Goal: Task Accomplishment & Management: Manage account settings

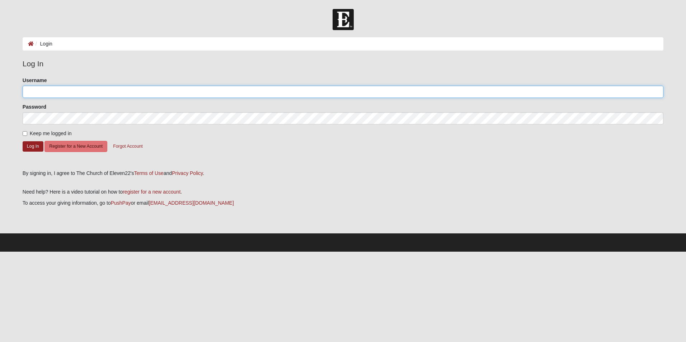
click at [40, 95] on input "Username" at bounding box center [343, 92] width 641 height 12
type input "[PERSON_NAME][EMAIL_ADDRESS][PERSON_NAME][DOMAIN_NAME]"
click at [29, 135] on label "Keep me logged in" at bounding box center [47, 134] width 49 height 8
click at [27, 135] on input "Keep me logged in" at bounding box center [25, 133] width 5 height 5
checkbox input "true"
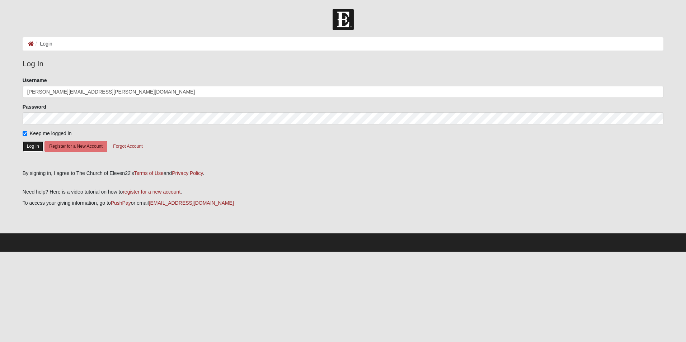
click at [34, 145] on button "Log In" at bounding box center [33, 146] width 21 height 10
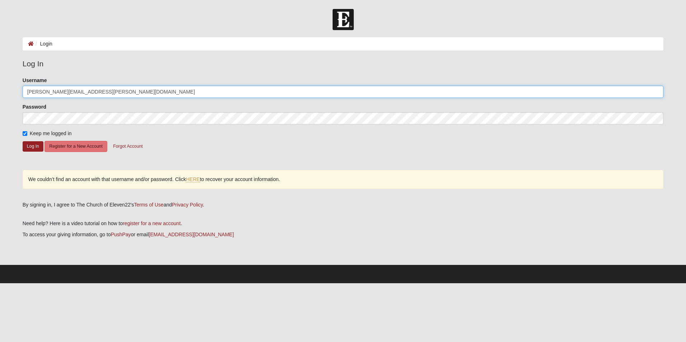
click at [115, 92] on input "[PERSON_NAME][EMAIL_ADDRESS][PERSON_NAME][DOMAIN_NAME]" at bounding box center [343, 92] width 641 height 12
drag, startPoint x: 115, startPoint y: 92, endPoint x: 22, endPoint y: 86, distance: 92.8
click at [23, 86] on div "[PERSON_NAME][EMAIL_ADDRESS][PERSON_NAME][DOMAIN_NAME]" at bounding box center [343, 92] width 641 height 12
type input "tbeckette"
click at [31, 146] on button "Log In" at bounding box center [33, 146] width 21 height 10
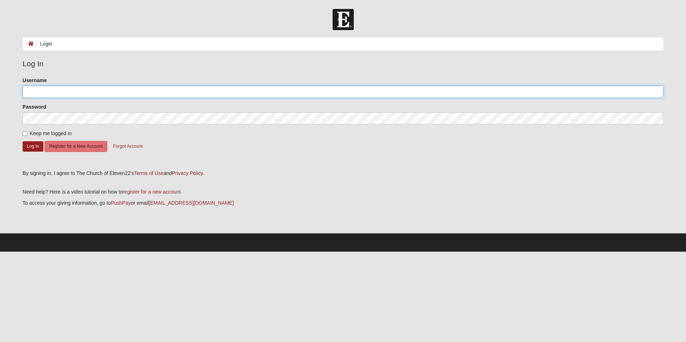
click at [144, 92] on input "Username" at bounding box center [343, 92] width 641 height 12
type input "tbeckette"
click at [29, 144] on button "Log In" at bounding box center [33, 146] width 21 height 10
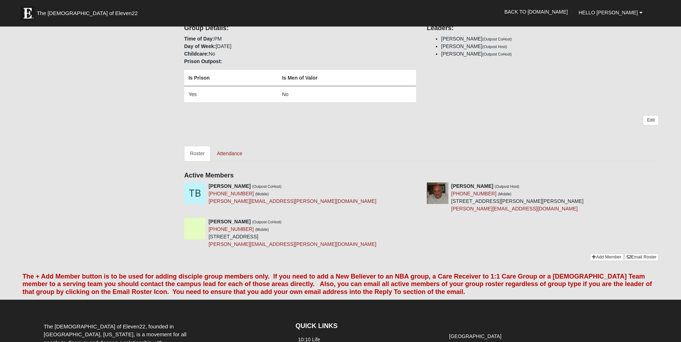
scroll to position [74, 0]
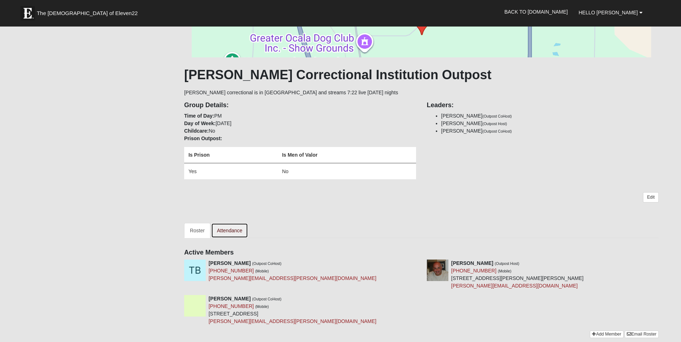
click at [224, 230] on link "Attendance" at bounding box center [229, 230] width 37 height 15
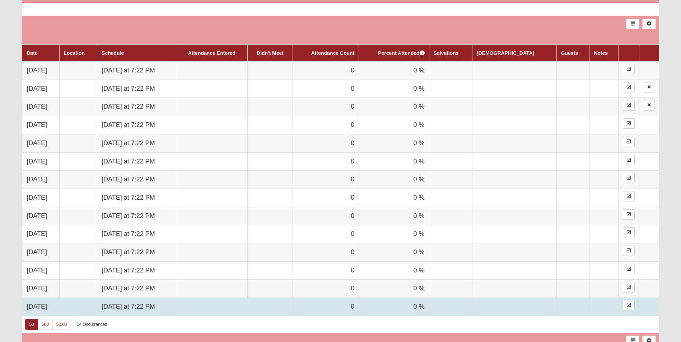
scroll to position [359, 0]
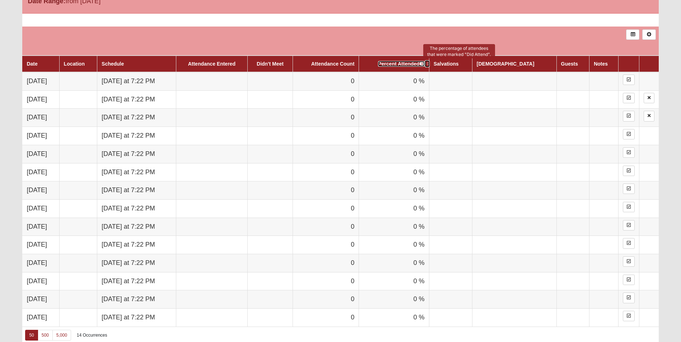
click at [425, 64] on icon at bounding box center [422, 63] width 5 height 5
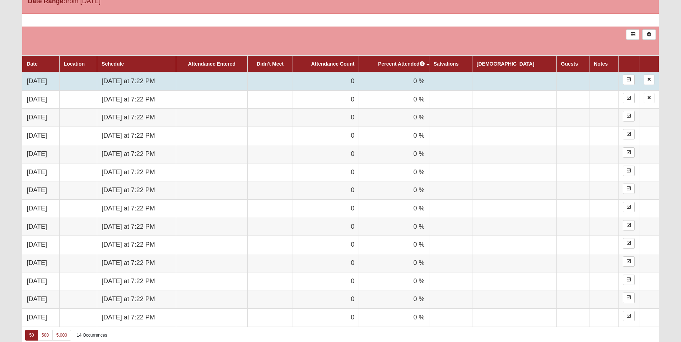
click at [243, 83] on td at bounding box center [211, 81] width 71 height 18
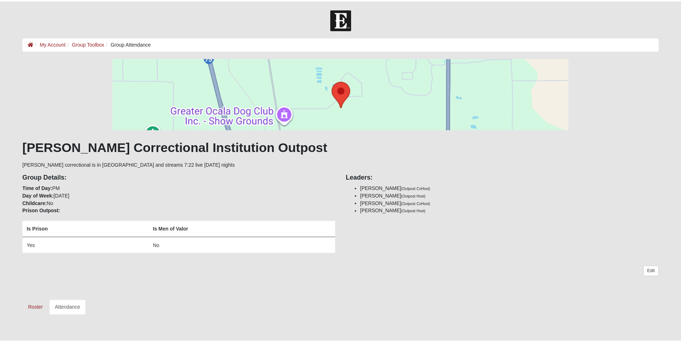
scroll to position [359, 0]
